Goal: Transaction & Acquisition: Book appointment/travel/reservation

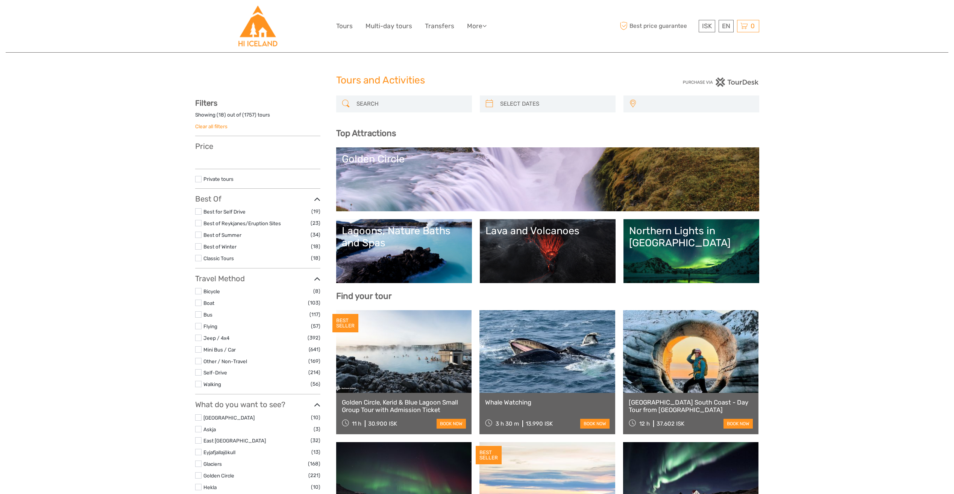
select select
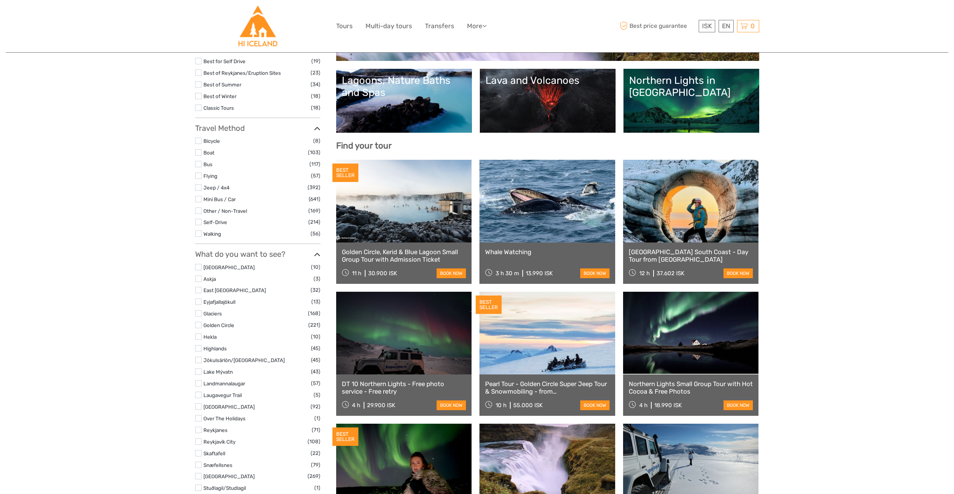
select select
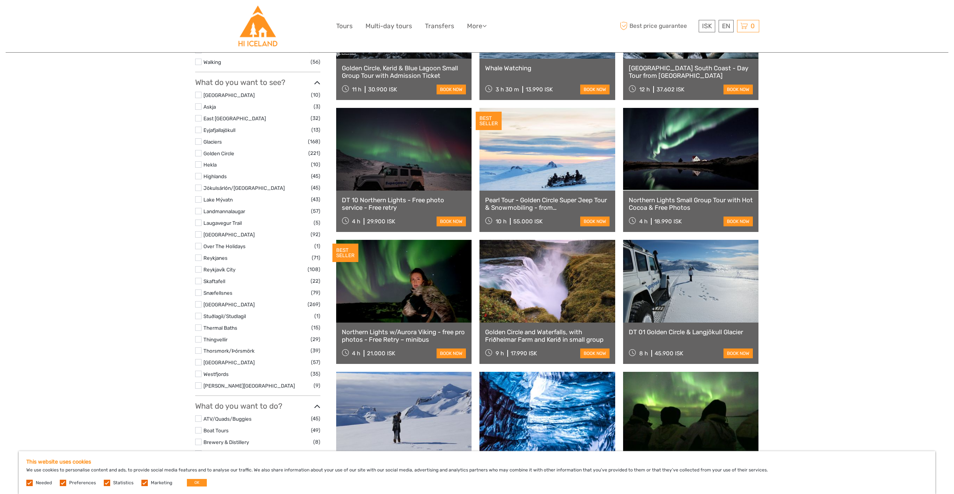
scroll to position [339, 0]
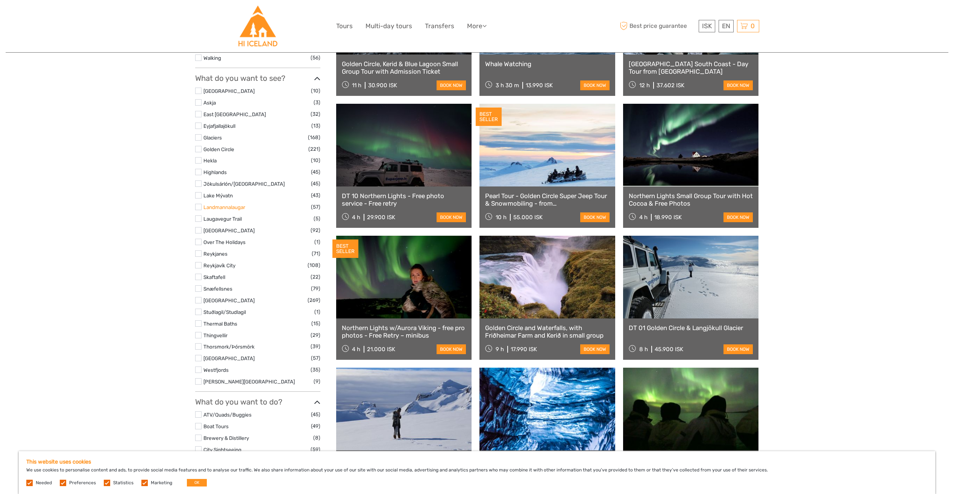
click at [208, 205] on link "Landmannalaugar" at bounding box center [225, 207] width 42 height 6
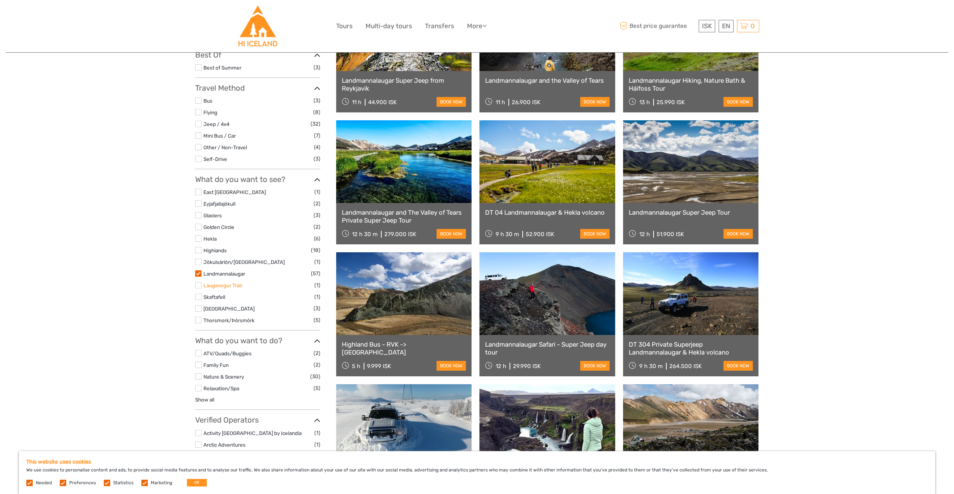
click at [209, 285] on link "Laugavegur Trail" at bounding box center [223, 286] width 38 height 6
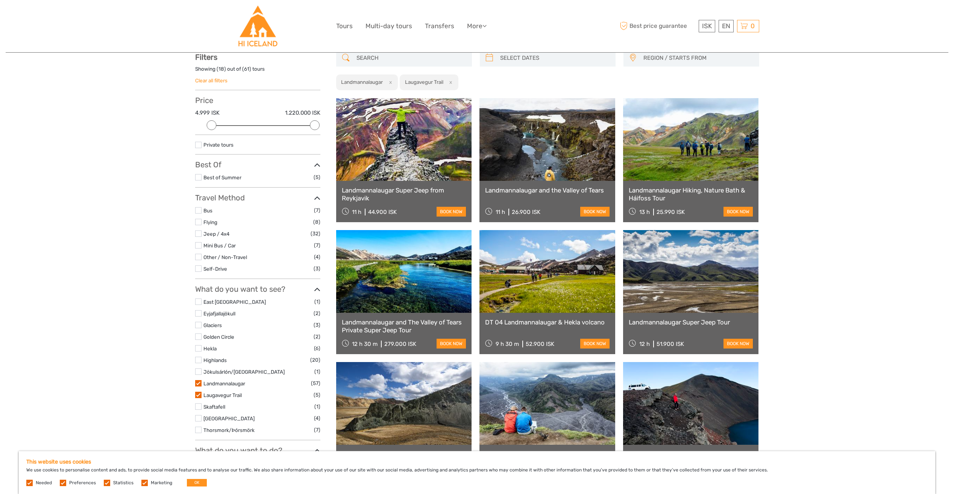
scroll to position [43, 0]
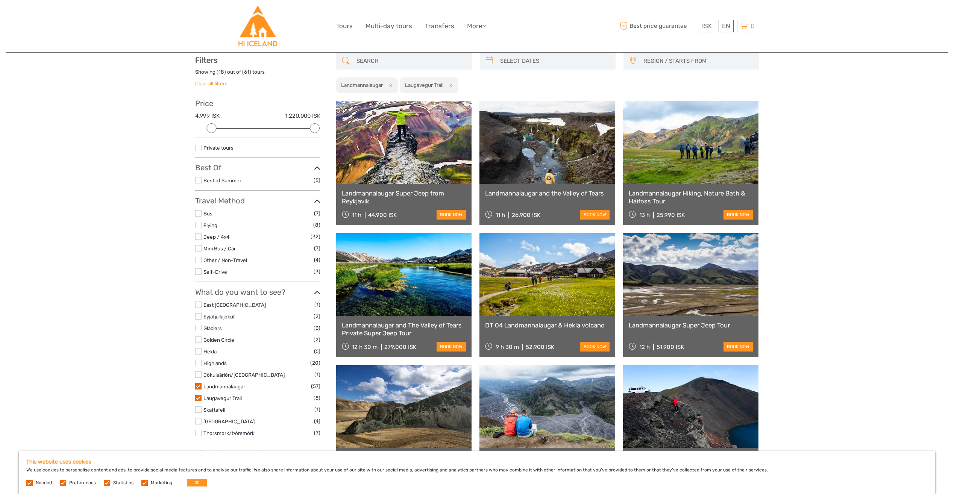
click at [197, 391] on ul "East [GEOGRAPHIC_DATA] (1) Eyjafjallajökull (2) Glaciers (3) [GEOGRAPHIC_DATA] …" at bounding box center [257, 369] width 125 height 137
click at [196, 387] on label at bounding box center [198, 386] width 6 height 6
click at [0, 0] on input "checkbox" at bounding box center [0, 0] width 0 height 0
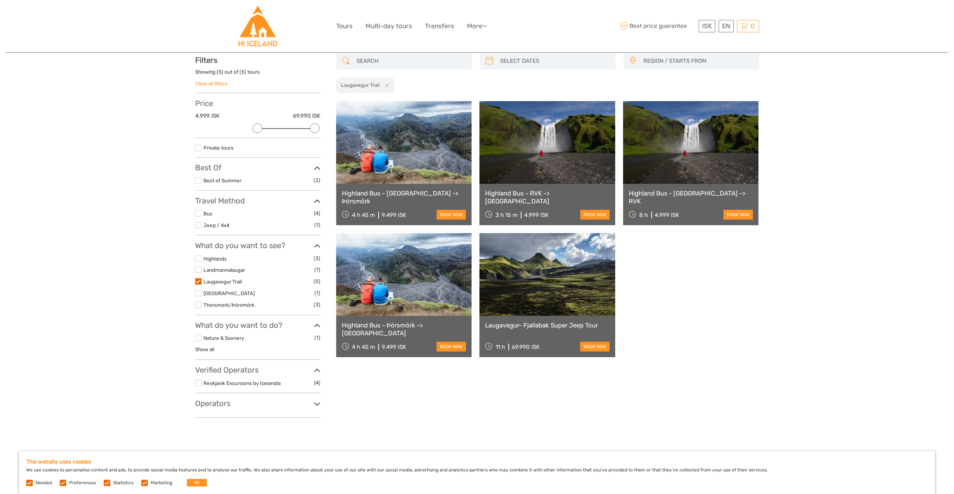
click at [402, 190] on link "Highland Bus - [GEOGRAPHIC_DATA] -> Þórsmörk" at bounding box center [404, 197] width 125 height 15
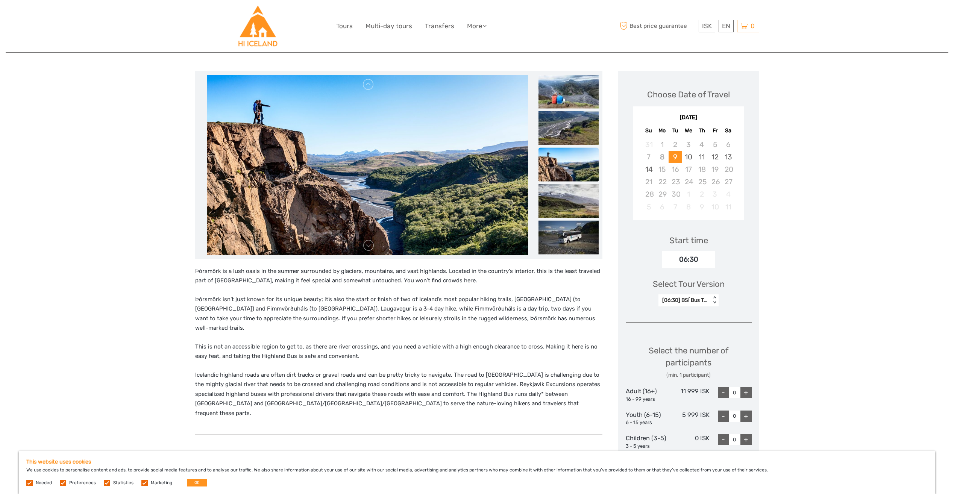
scroll to position [75, 0]
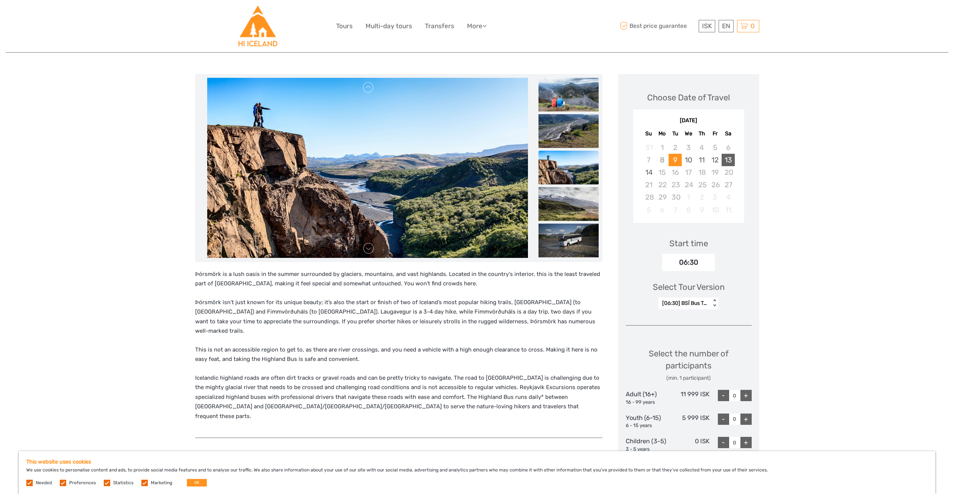
click at [731, 160] on div "13" at bounding box center [728, 160] width 13 height 12
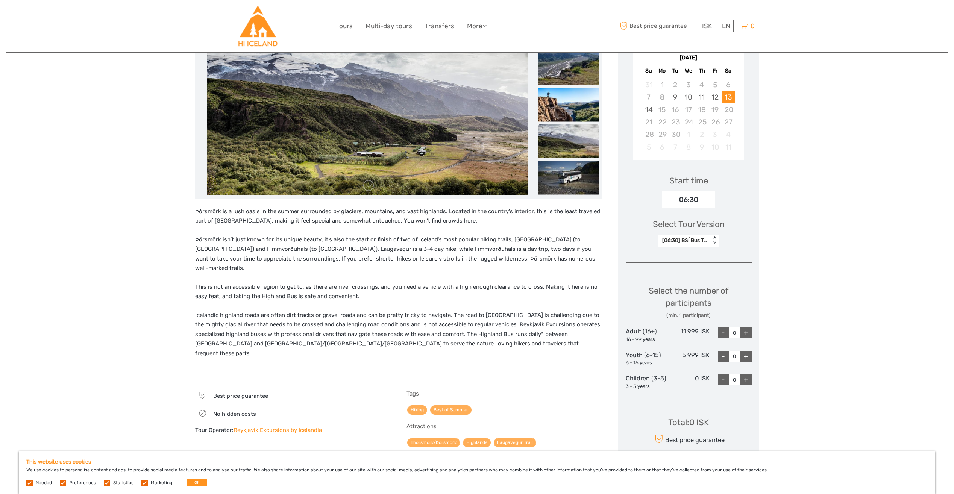
scroll to position [150, 0]
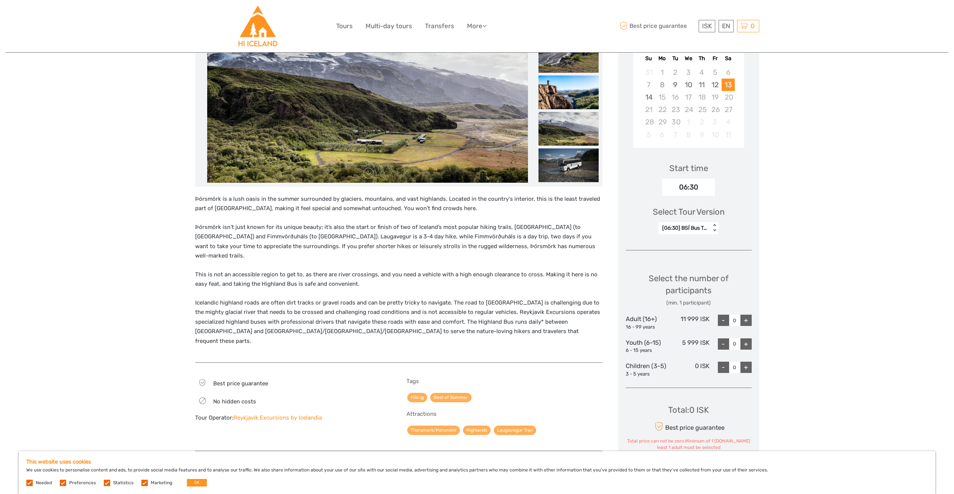
click at [713, 226] on div "< >" at bounding box center [715, 228] width 6 height 8
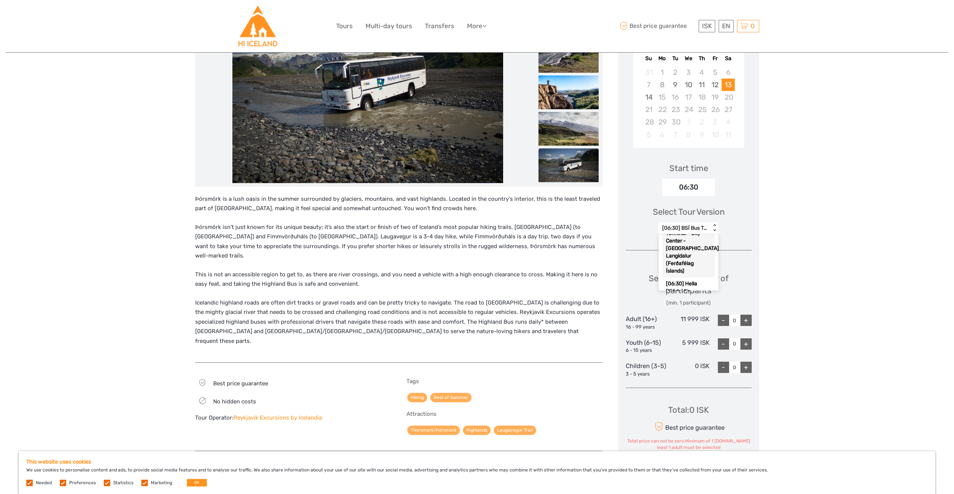
scroll to position [113, 0]
click at [804, 268] on div "Region / Starts from: Capital Region Travel method: Bus 4 hours 45 minutes Veri…" at bounding box center [477, 328] width 943 height 956
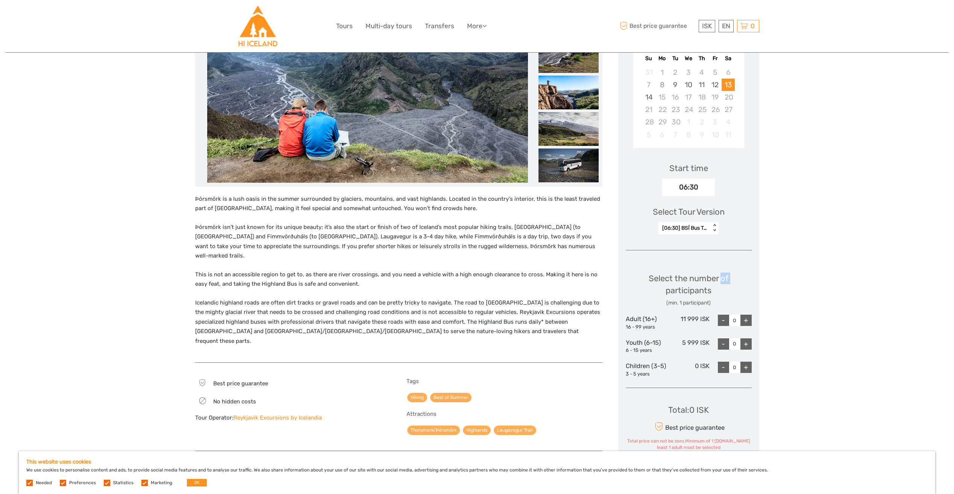
drag, startPoint x: 804, startPoint y: 268, endPoint x: 791, endPoint y: 266, distance: 12.1
click at [791, 266] on div "Region / Starts from: Capital Region Travel method: Bus 4 hours 45 minutes Veri…" at bounding box center [477, 328] width 943 height 956
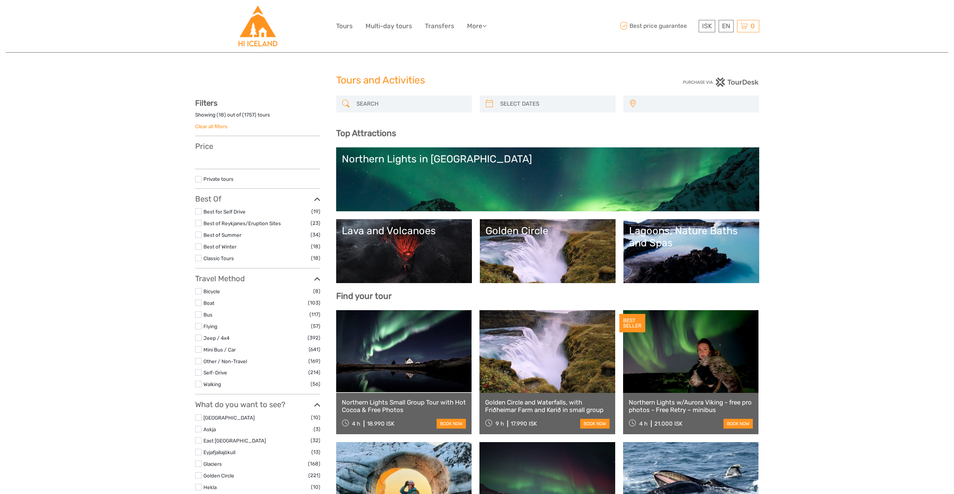
select select
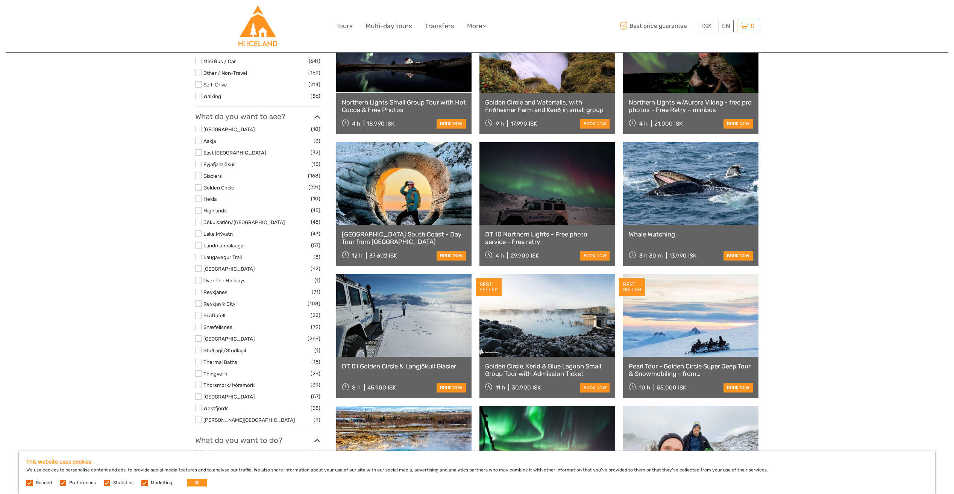
scroll to position [301, 0]
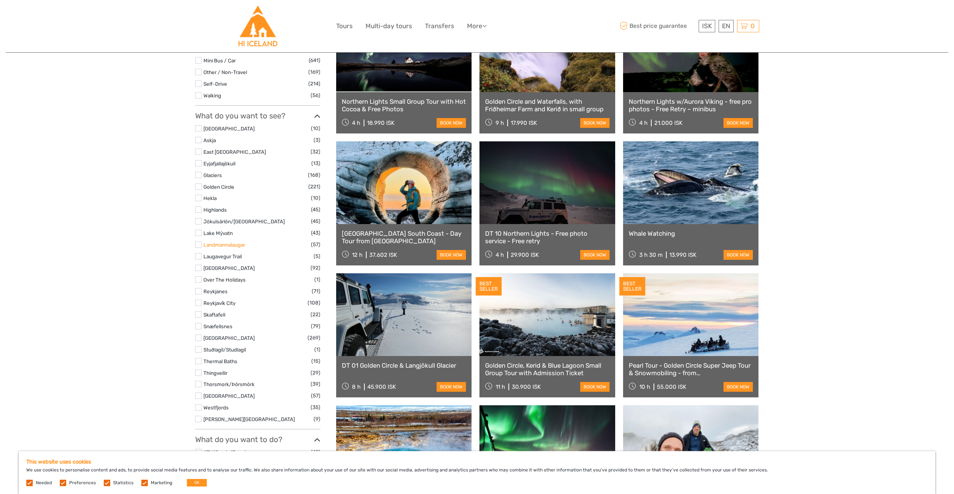
click at [238, 246] on link "Landmannalaugar" at bounding box center [225, 245] width 42 height 6
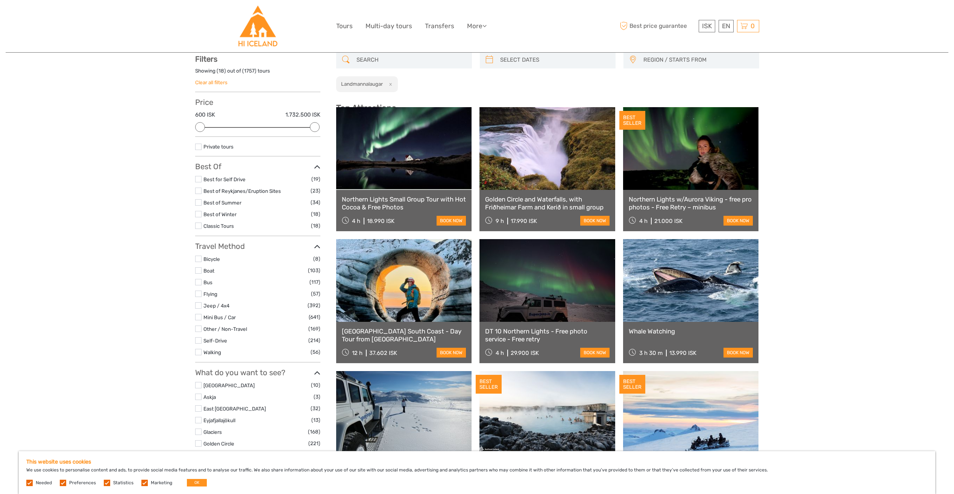
scroll to position [43, 0]
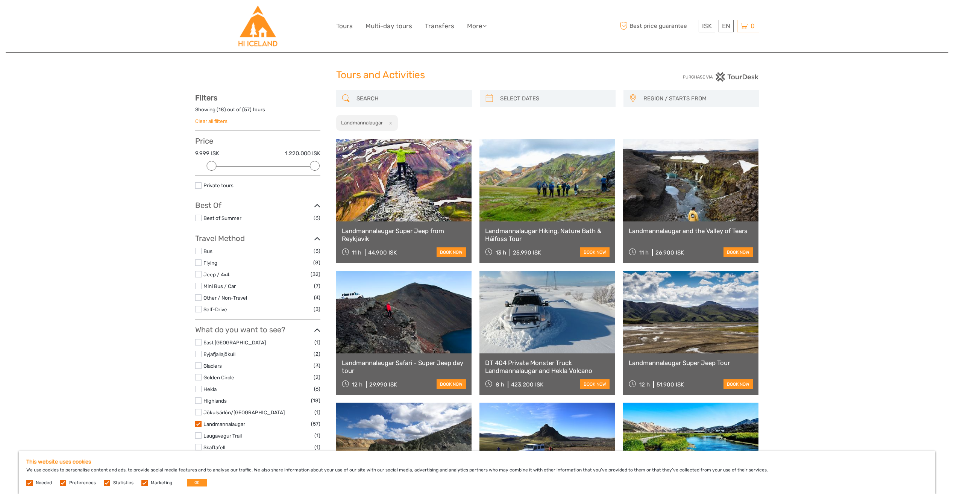
scroll to position [43, 0]
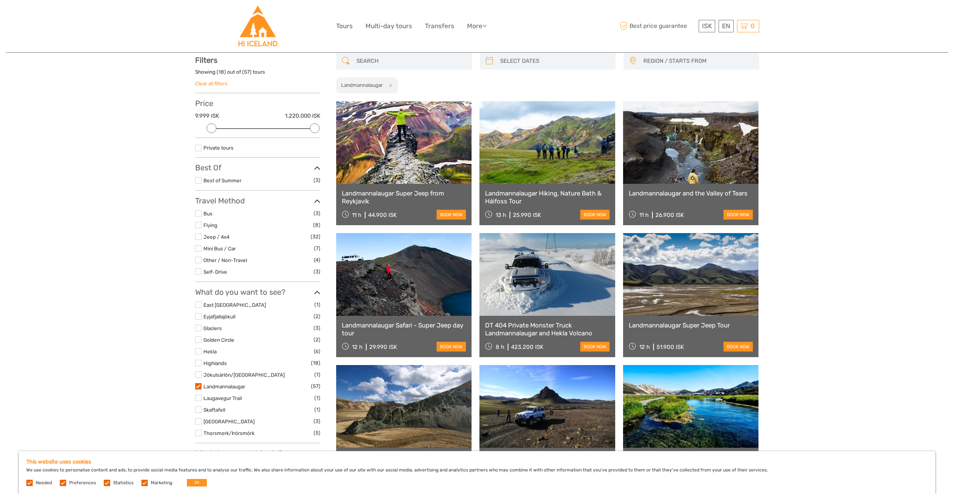
click at [193, 213] on div "Tours and Activities Tours and Activities REGION / STARTS FROM Capital Region E…" at bounding box center [477, 481] width 943 height 1048
click at [196, 213] on label at bounding box center [198, 213] width 6 height 6
click at [0, 0] on input "checkbox" at bounding box center [0, 0] width 0 height 0
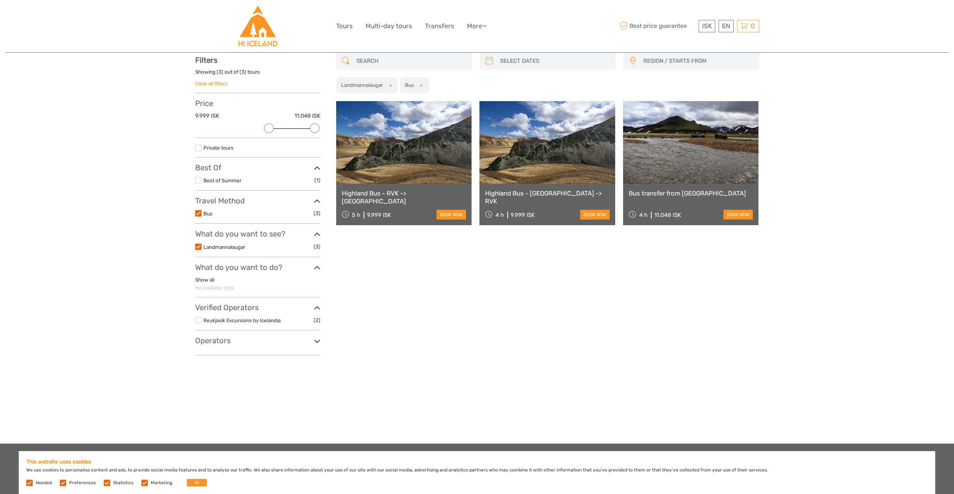
click at [393, 194] on link "Highland Bus - RVK -> [GEOGRAPHIC_DATA]" at bounding box center [404, 197] width 125 height 15
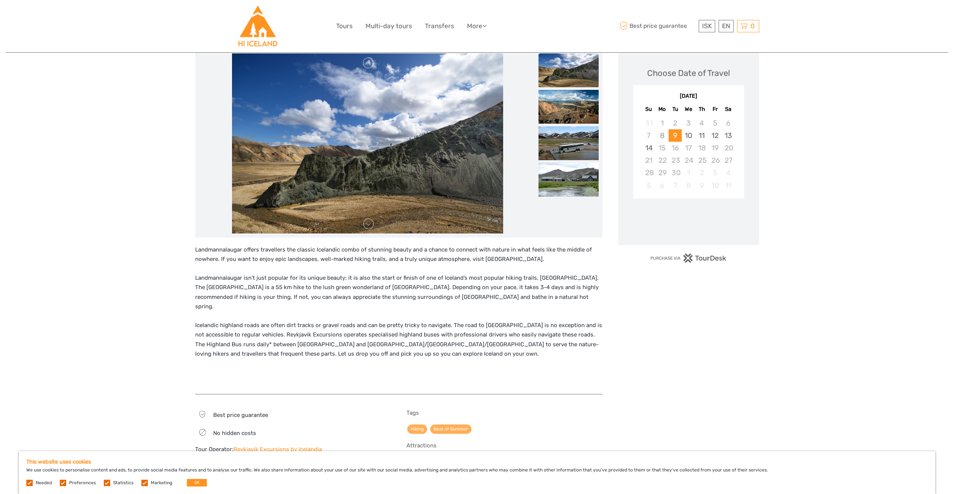
scroll to position [113, 0]
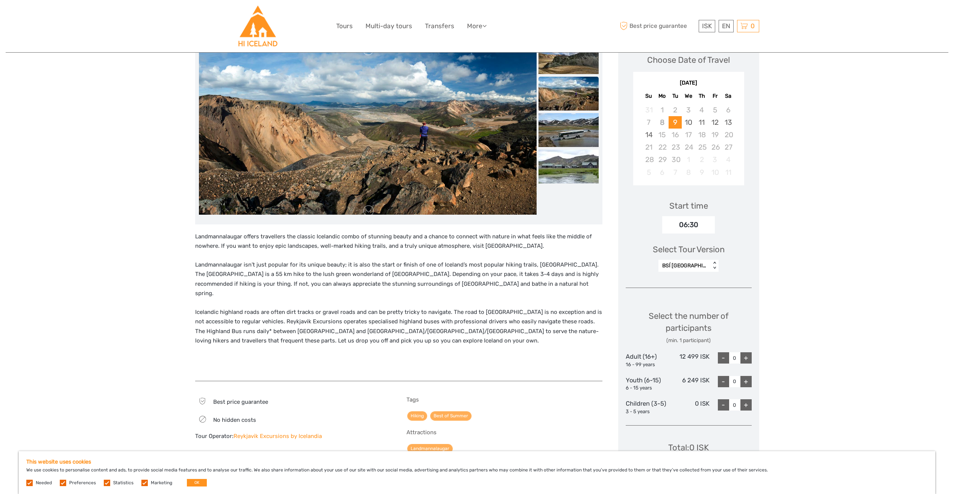
click at [708, 267] on div "BSÍ Bus Terminal - City Center - Landmannalaugar" at bounding box center [685, 265] width 52 height 9
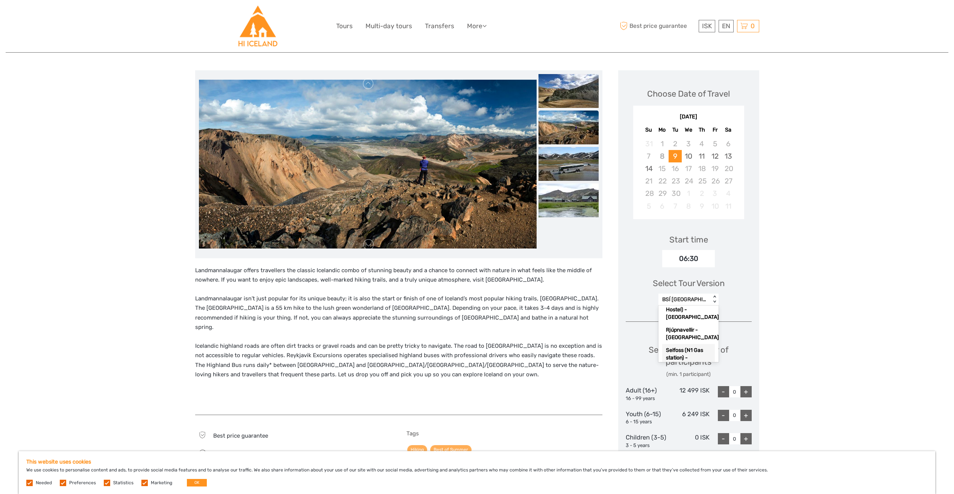
scroll to position [38, 0]
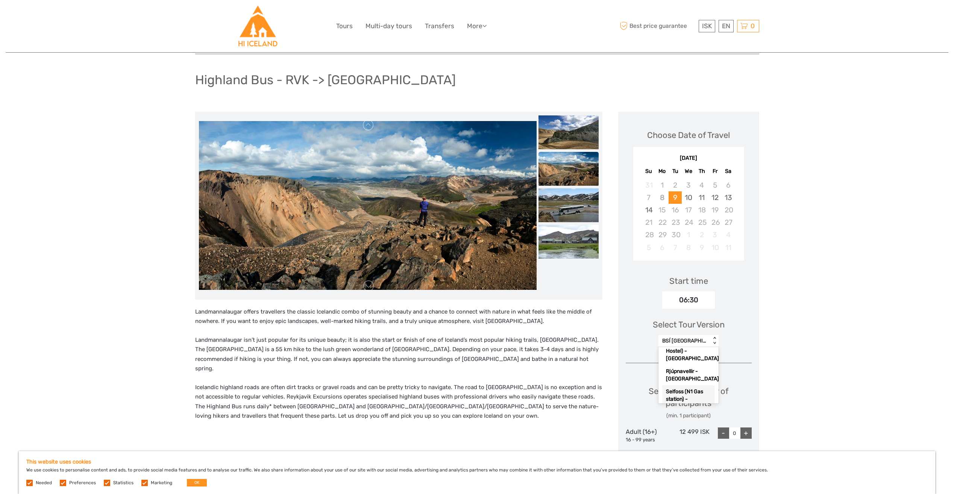
click at [698, 298] on div "06:30" at bounding box center [688, 300] width 53 height 17
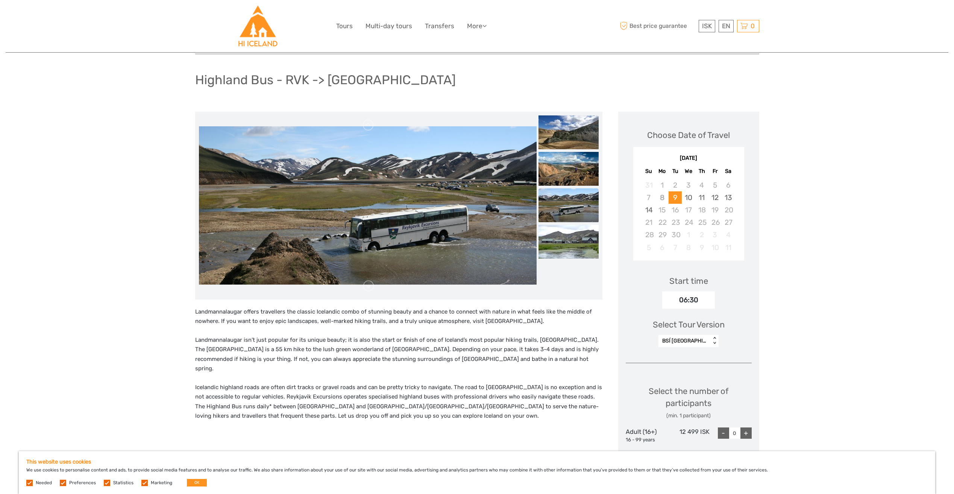
click at [687, 299] on div "06:30" at bounding box center [688, 300] width 53 height 17
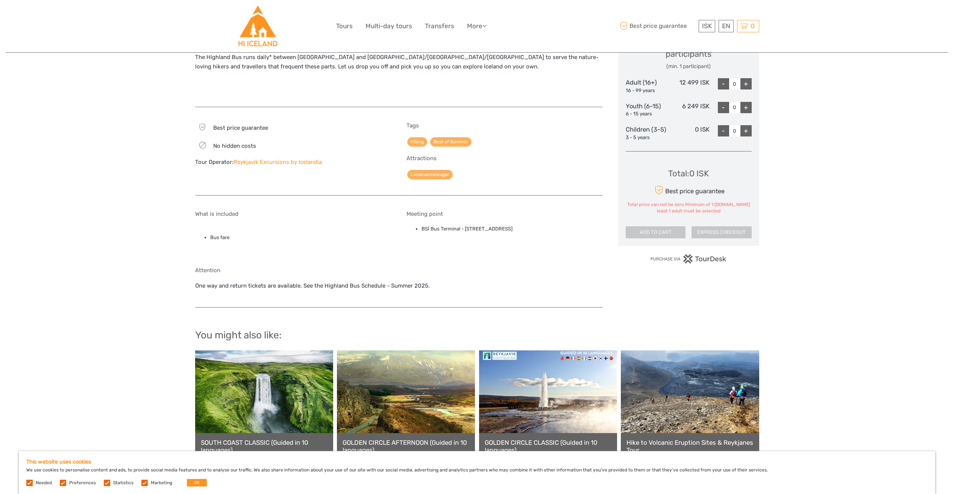
scroll to position [188, 0]
